Goal: Find specific page/section: Find specific page/section

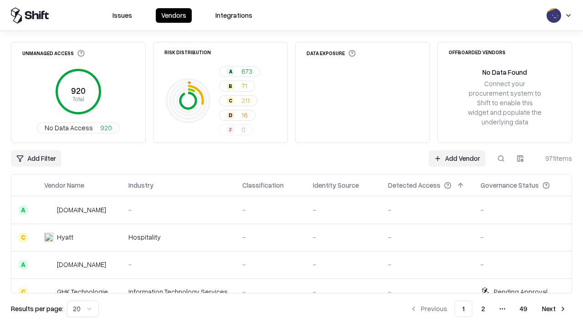
click at [291, 164] on div "Add Filter Add Vendor 971 items" at bounding box center [291, 158] width 561 height 16
click at [36, 158] on html "Issues Vendors Integrations Unmanaged Access 920 Total No Data Access 920 Risk …" at bounding box center [291, 164] width 583 height 328
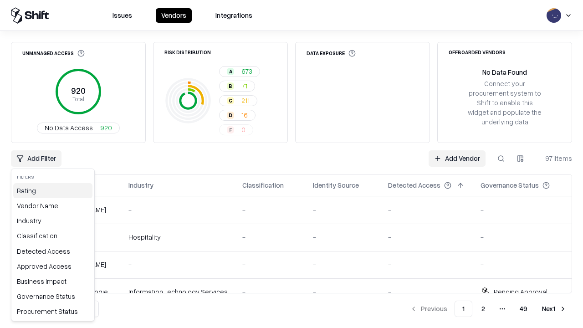
click at [53, 190] on div "Rating" at bounding box center [52, 190] width 79 height 15
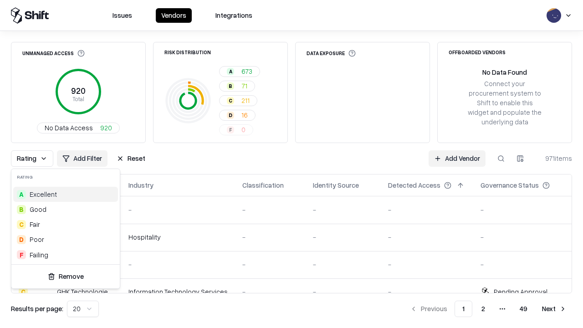
click at [291, 164] on html "Issues Vendors Integrations Unmanaged Access 920 Total No Data Access 920 Risk …" at bounding box center [291, 164] width 583 height 328
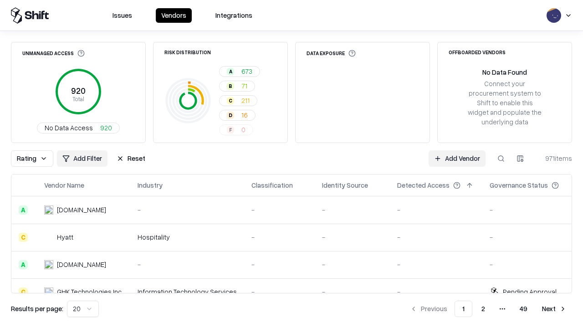
click at [131, 158] on button "Reset" at bounding box center [131, 158] width 40 height 16
click at [291, 164] on div "Rating Add Filter Reset Add Vendor 971 items" at bounding box center [291, 158] width 561 height 16
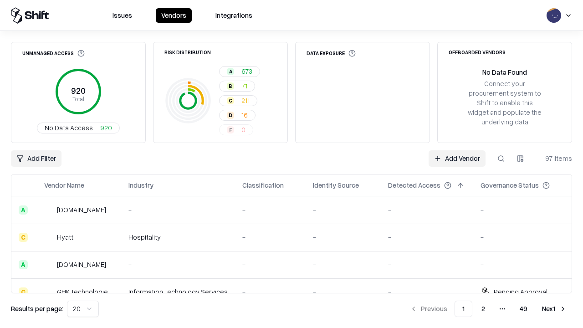
click at [36, 158] on html "Issues Vendors Integrations Unmanaged Access 920 Total No Data Access 920 Risk …" at bounding box center [291, 164] width 583 height 328
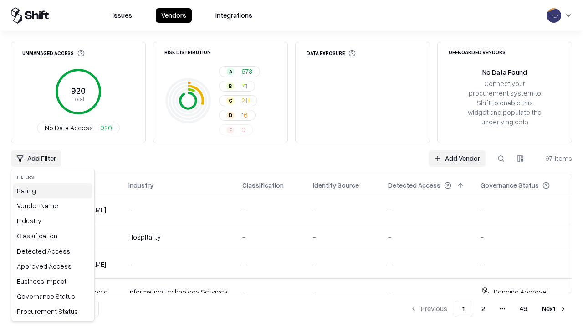
click at [53, 190] on div "Rating" at bounding box center [52, 190] width 79 height 15
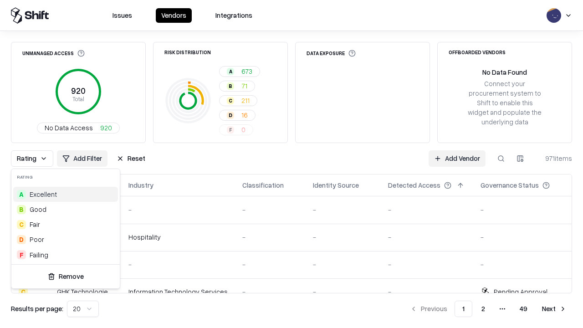
click at [66, 239] on div "D Poor" at bounding box center [65, 239] width 105 height 15
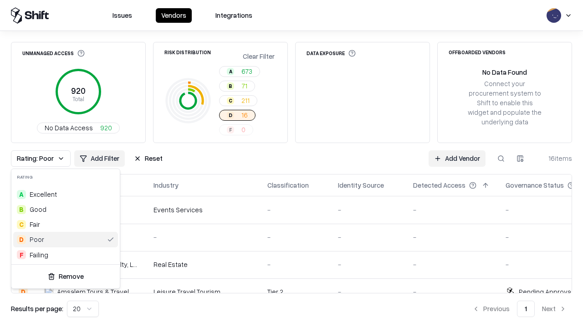
click at [291, 164] on html "Issues Vendors Integrations Unmanaged Access 920 Total No Data Access 920 Risk …" at bounding box center [291, 164] width 583 height 328
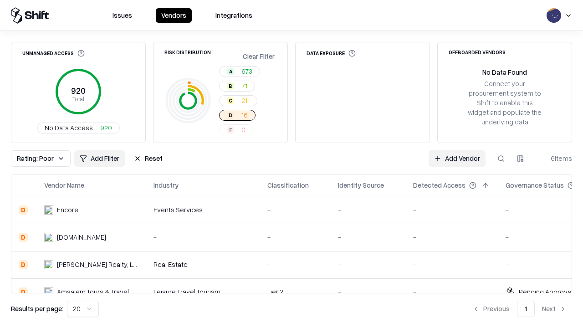
click at [291, 164] on div "Rating: Poor Add Filter Reset Add Vendor 16 items" at bounding box center [291, 158] width 561 height 16
click at [148, 158] on button "Reset" at bounding box center [148, 158] width 40 height 16
click at [291, 164] on div "Add Filter Add Vendor 16 items" at bounding box center [291, 158] width 561 height 16
click at [36, 158] on html "Issues Vendors Integrations Unmanaged Access 920 Total No Data Access 920 Risk …" at bounding box center [291, 164] width 583 height 328
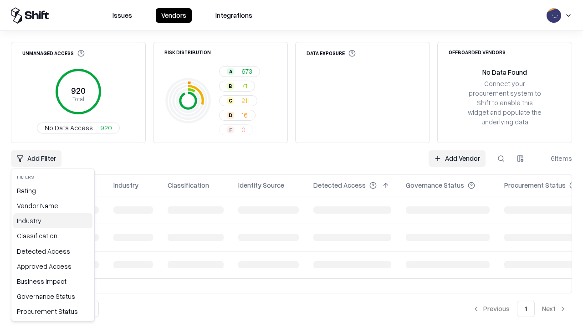
click at [53, 220] on div "Industry" at bounding box center [52, 220] width 79 height 15
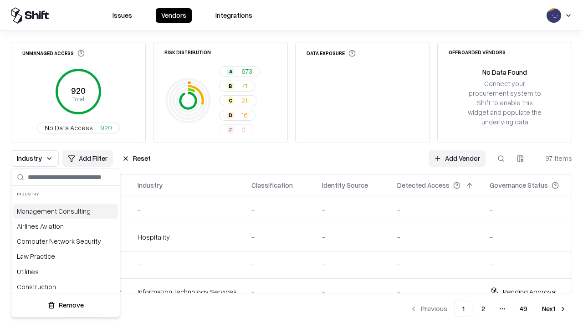
click at [291, 164] on html "Issues Vendors Integrations Unmanaged Access 920 Total No Data Access 920 Risk …" at bounding box center [291, 164] width 583 height 328
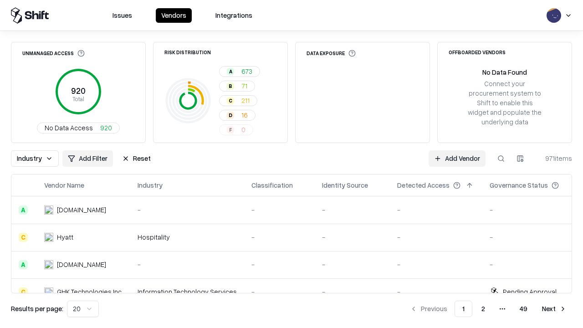
click at [291, 164] on div "Industry Add Filter Reset Add Vendor 971 items" at bounding box center [291, 158] width 561 height 16
click at [136, 158] on button "Reset" at bounding box center [137, 158] width 40 height 16
